Goal: Task Accomplishment & Management: Manage account settings

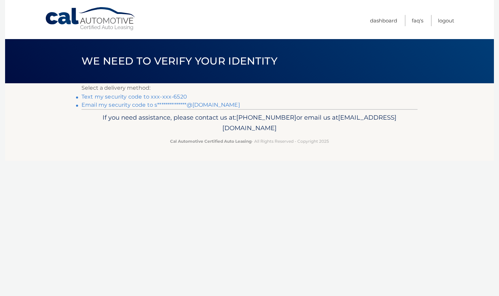
click at [177, 95] on link "Text my security code to xxx-xxx-6520" at bounding box center [135, 96] width 106 height 6
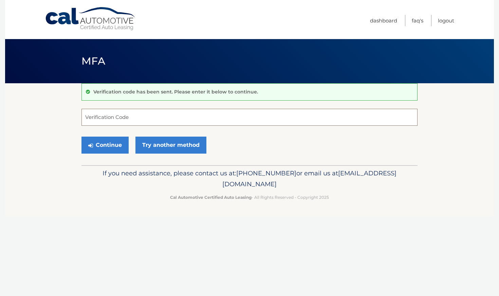
click at [129, 115] on input "Verification Code" at bounding box center [250, 117] width 336 height 17
type input "044337"
click at [105, 145] on button "Continue" at bounding box center [105, 145] width 47 height 17
click at [153, 144] on link "Try another method" at bounding box center [171, 145] width 71 height 17
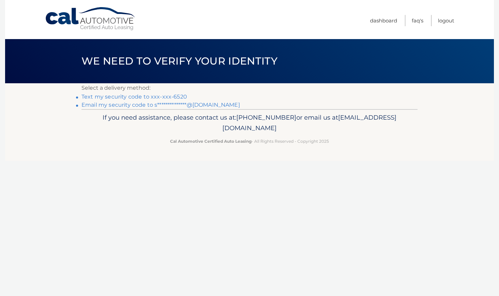
click at [121, 96] on link "Text my security code to xxx-xxx-6520" at bounding box center [135, 96] width 106 height 6
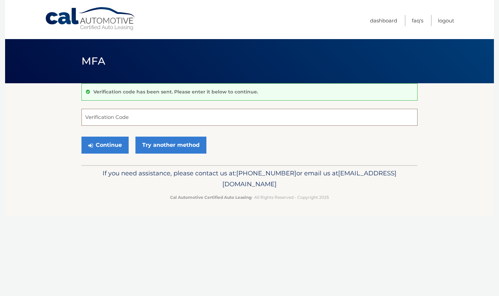
click at [119, 117] on input "Verification Code" at bounding box center [250, 117] width 336 height 17
type input "474651"
click at [105, 145] on button "Continue" at bounding box center [105, 145] width 47 height 17
click at [108, 147] on button "Continue" at bounding box center [105, 145] width 47 height 17
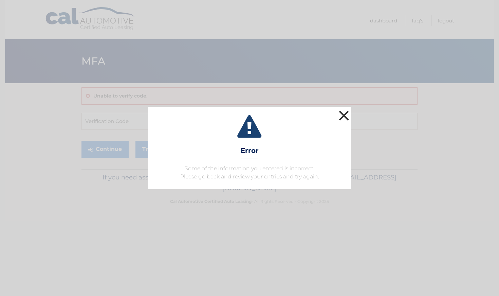
click at [344, 116] on button "×" at bounding box center [344, 116] width 14 height 14
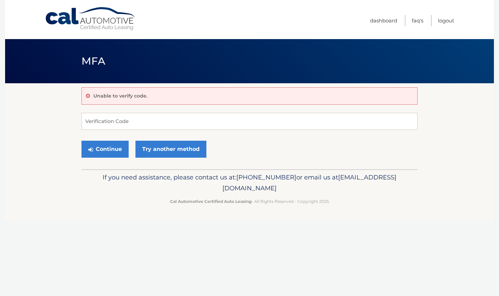
click at [107, 13] on link "Cal Automotive" at bounding box center [91, 19] width 92 height 24
click at [57, 14] on link "Cal Automotive" at bounding box center [91, 19] width 92 height 24
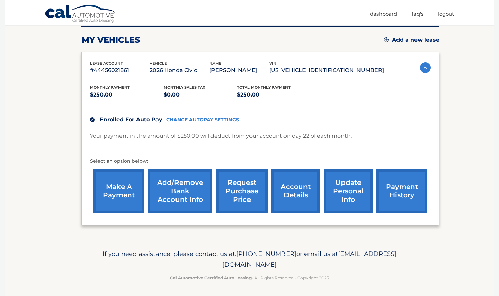
scroll to position [89, 0]
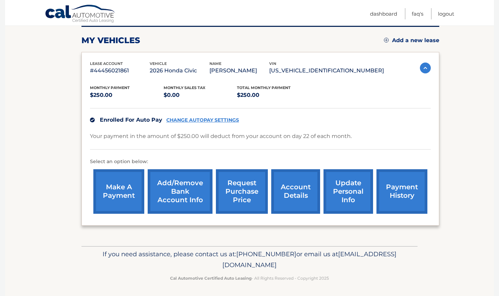
click at [290, 188] on link "account details" at bounding box center [295, 191] width 49 height 44
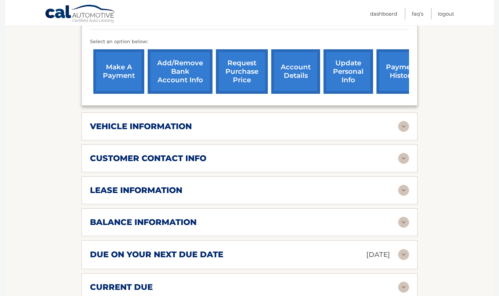
scroll to position [228, 0]
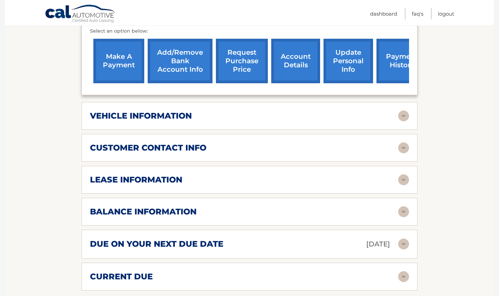
click at [287, 112] on div "vehicle information" at bounding box center [244, 116] width 308 height 10
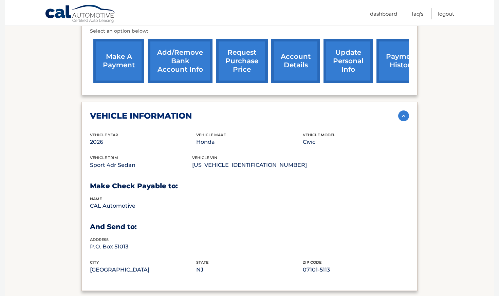
click at [288, 118] on div "vehicle information" at bounding box center [244, 116] width 308 height 10
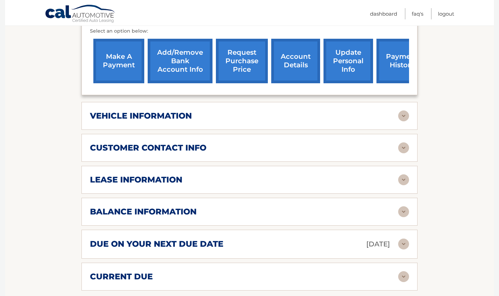
scroll to position [236, 0]
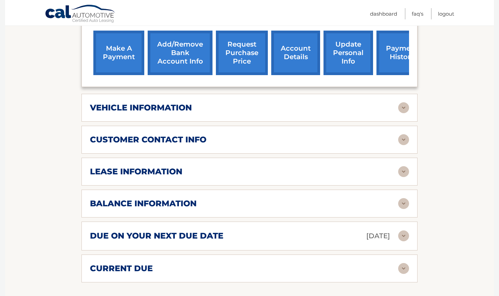
click at [270, 145] on div "customer contact info full name ALI HAMIDEH street address 4 MARIE AVE city CHE…" at bounding box center [250, 140] width 336 height 28
click at [273, 135] on div "customer contact info" at bounding box center [244, 140] width 308 height 10
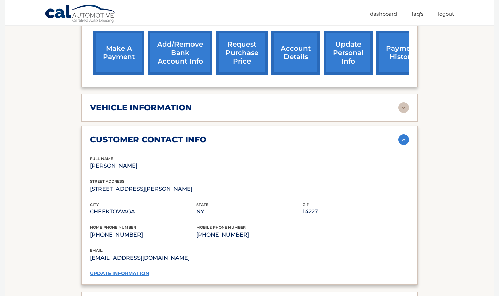
click at [128, 270] on link "update information" at bounding box center [119, 273] width 59 height 6
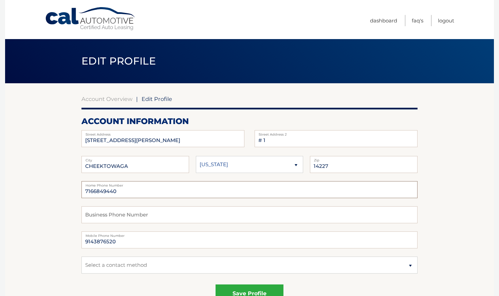
click at [143, 191] on input "7166849440" at bounding box center [250, 189] width 336 height 17
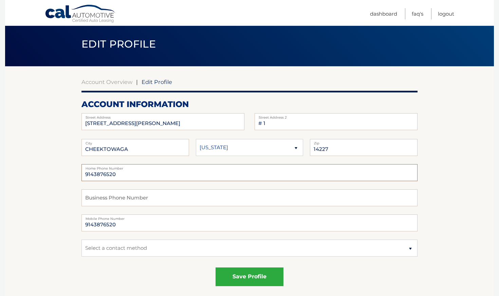
scroll to position [28, 0]
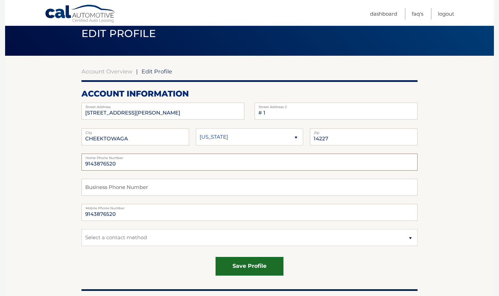
type input "9143876520"
click at [236, 263] on button "save profile" at bounding box center [250, 266] width 68 height 19
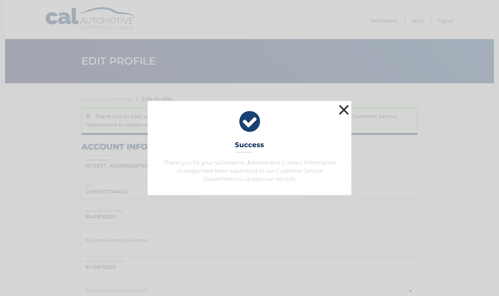
click at [343, 109] on button "×" at bounding box center [344, 110] width 14 height 14
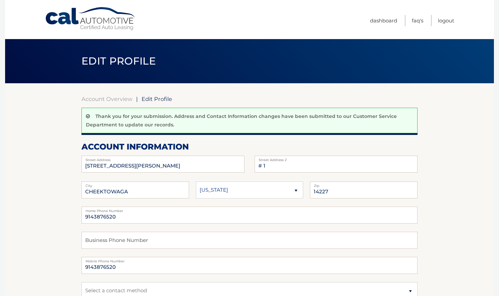
click at [108, 15] on link "Cal Automotive" at bounding box center [91, 19] width 92 height 24
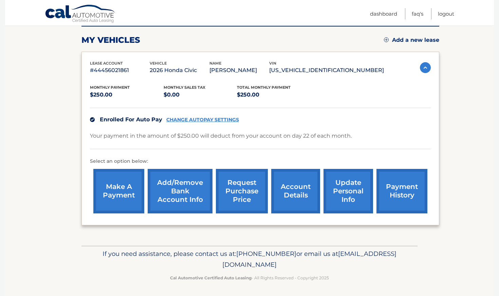
scroll to position [89, 0]
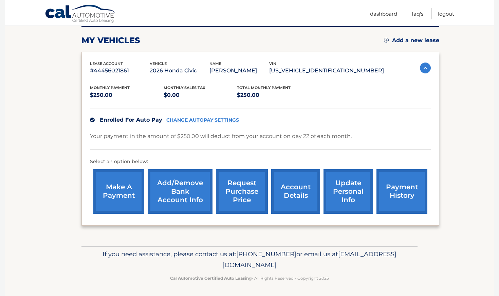
click at [306, 193] on link "account details" at bounding box center [295, 191] width 49 height 44
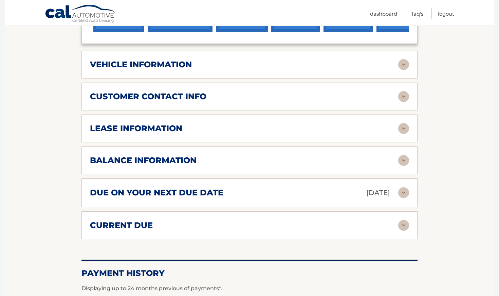
scroll to position [283, 0]
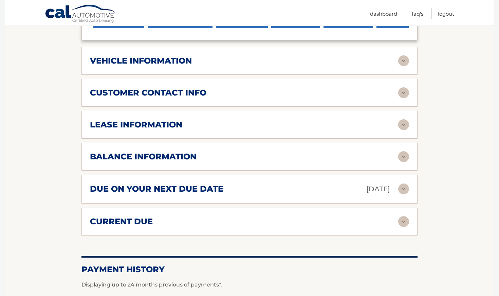
click at [224, 153] on div "balance information" at bounding box center [244, 156] width 308 height 10
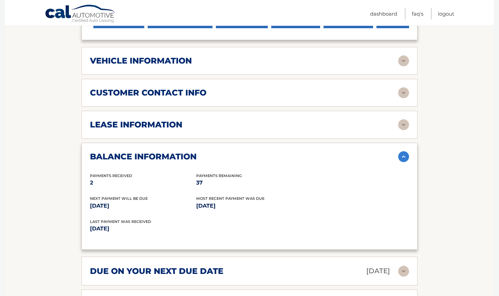
click at [231, 155] on div "balance information" at bounding box center [244, 156] width 308 height 10
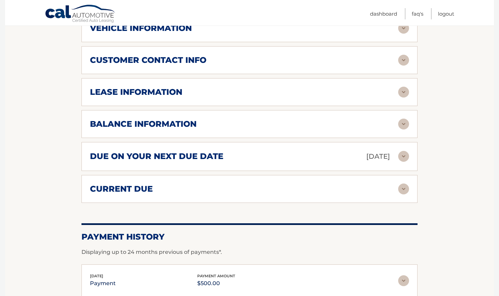
scroll to position [317, 0]
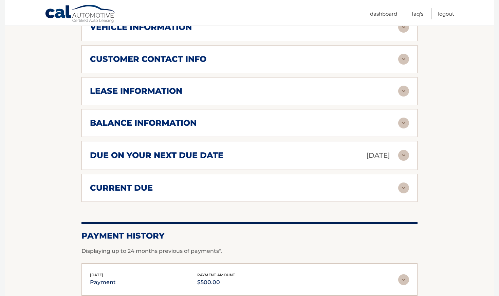
click at [231, 155] on div "due on your next due date [DATE]" at bounding box center [244, 155] width 308 height 12
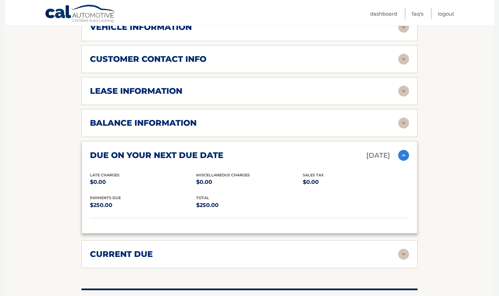
click at [231, 155] on div "due on your next due date [DATE]" at bounding box center [244, 155] width 308 height 12
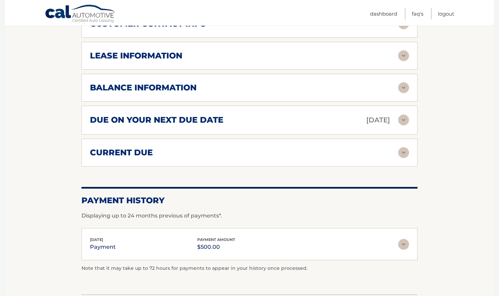
scroll to position [353, 0]
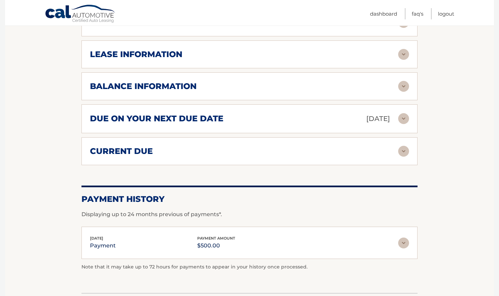
click at [231, 155] on div "current due" at bounding box center [244, 151] width 308 height 10
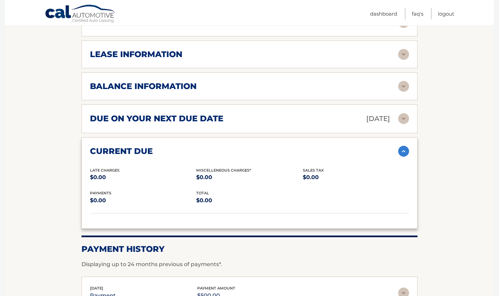
click at [231, 155] on div "current due" at bounding box center [244, 151] width 308 height 10
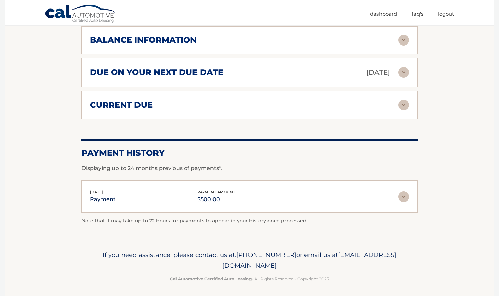
click at [224, 201] on p "$500.00" at bounding box center [216, 200] width 38 height 10
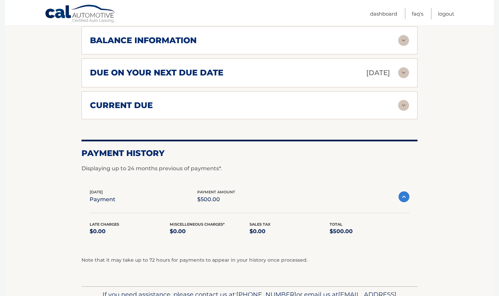
click at [240, 192] on div "[DATE] payment payment amount $500.00" at bounding box center [244, 196] width 309 height 15
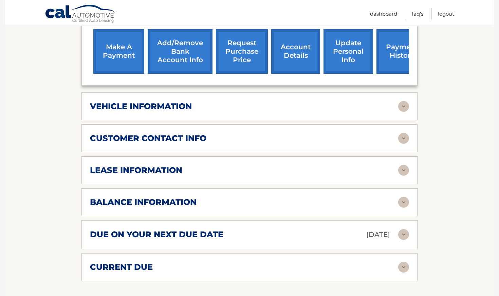
scroll to position [237, 0]
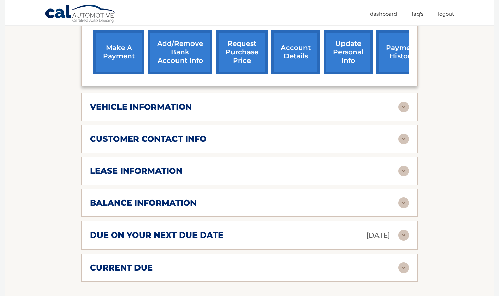
click at [235, 203] on div "balance information" at bounding box center [244, 203] width 308 height 10
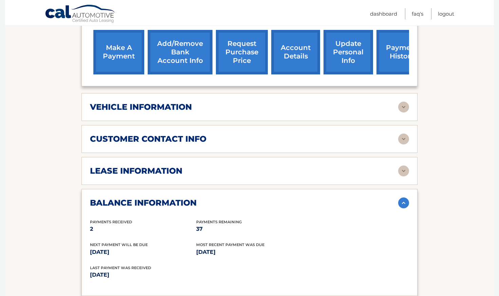
click at [237, 198] on div "balance information" at bounding box center [244, 203] width 308 height 10
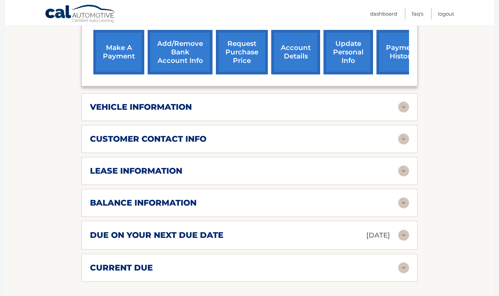
click at [246, 169] on div "lease information" at bounding box center [244, 171] width 308 height 10
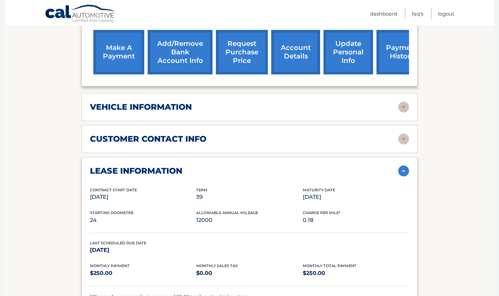
click at [246, 169] on div "lease information" at bounding box center [244, 171] width 308 height 10
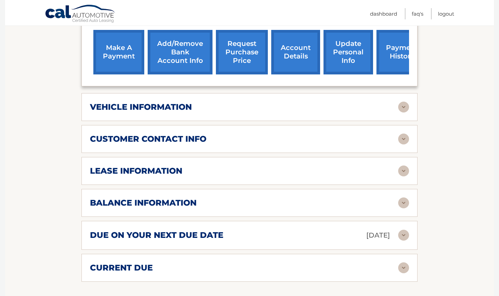
click at [249, 129] on div "customer contact info full name [PERSON_NAME] street address [STREET_ADDRESS][P…" at bounding box center [250, 139] width 336 height 28
click at [246, 136] on div "customer contact info" at bounding box center [244, 139] width 308 height 10
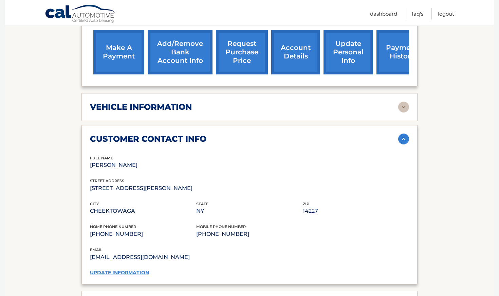
click at [246, 136] on div "customer contact info" at bounding box center [244, 139] width 308 height 10
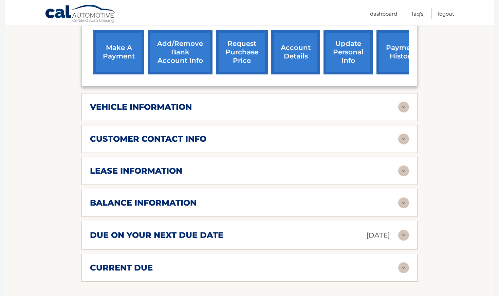
click at [253, 111] on div "vehicle information" at bounding box center [249, 107] width 319 height 11
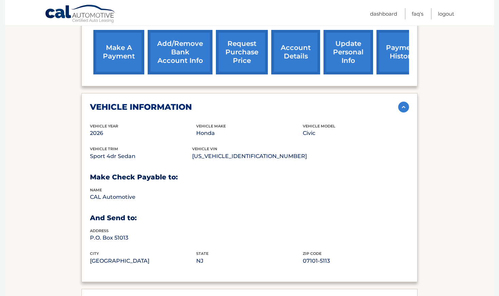
click at [253, 111] on div "vehicle information" at bounding box center [249, 107] width 319 height 11
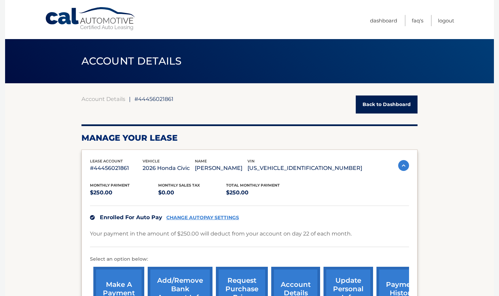
scroll to position [0, 0]
click at [89, 24] on link "Cal Automotive" at bounding box center [91, 19] width 92 height 24
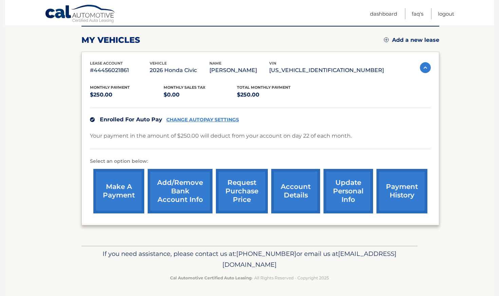
scroll to position [89, 0]
